Goal: Task Accomplishment & Management: Complete application form

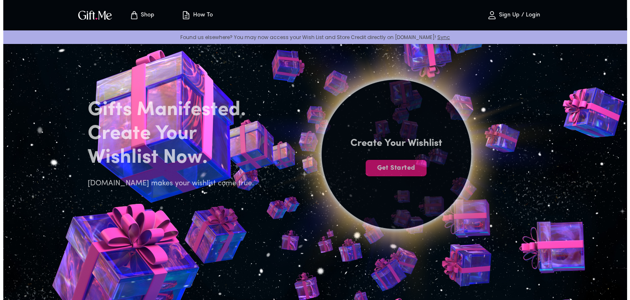
scroll to position [23, 0]
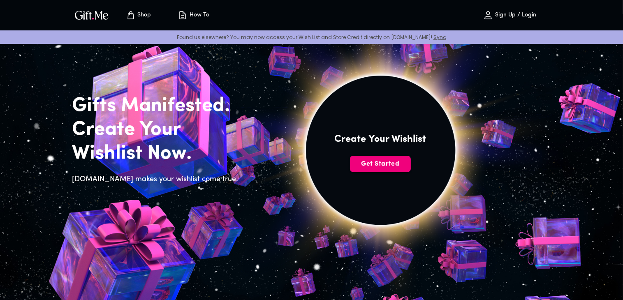
click at [391, 160] on span "Get Started" at bounding box center [380, 164] width 61 height 9
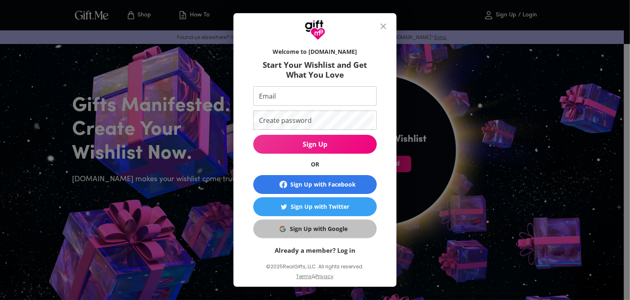
click at [296, 235] on button "Sign Up with Google" at bounding box center [314, 229] width 123 height 19
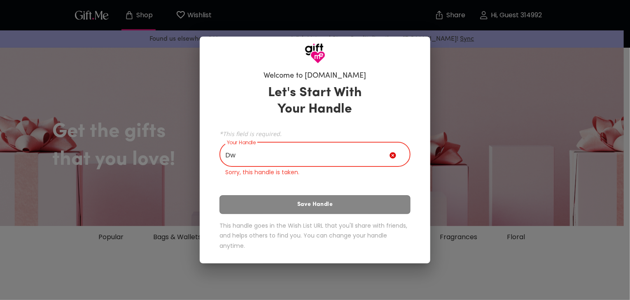
type input "D"
type input "d"
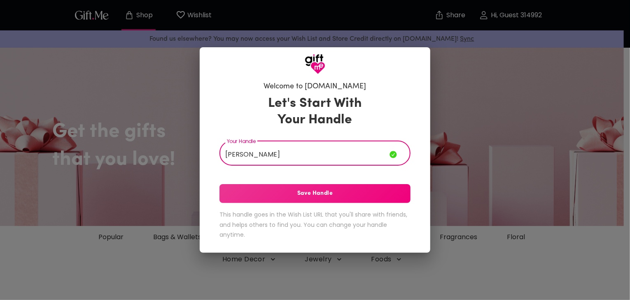
type input "Dwayne"
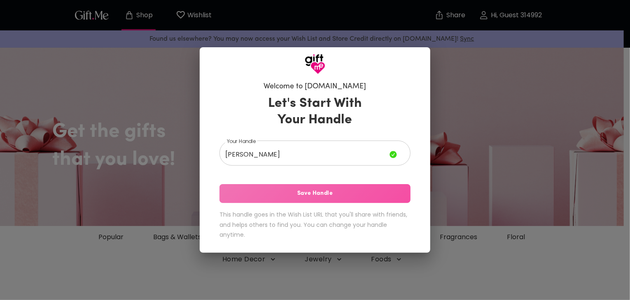
click at [351, 193] on span "Save Handle" at bounding box center [314, 193] width 191 height 9
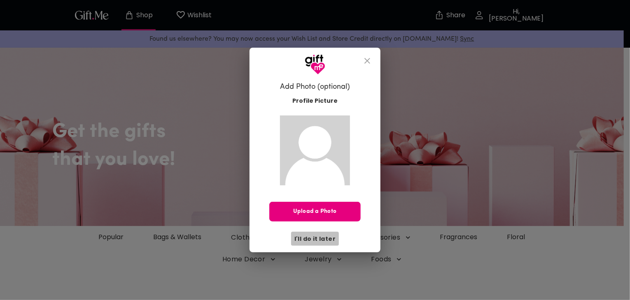
click at [317, 241] on span "I'll do it later" at bounding box center [314, 239] width 41 height 9
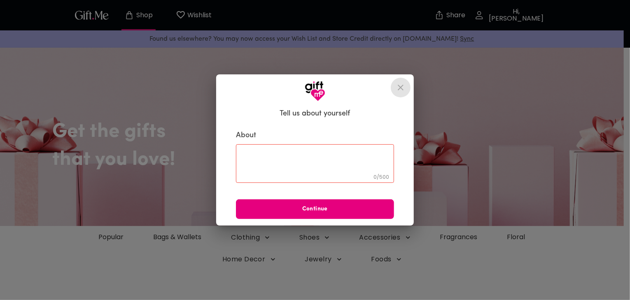
click at [399, 86] on icon "close" at bounding box center [401, 88] width 6 height 6
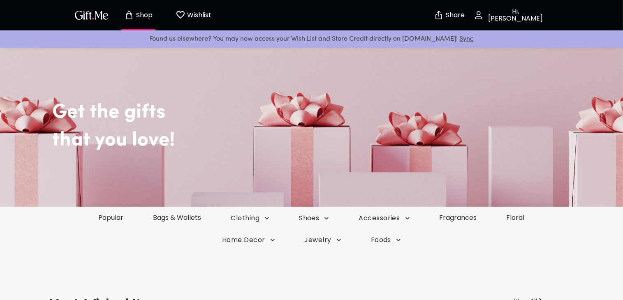
scroll to position [20, 0]
